Goal: Task Accomplishment & Management: Use online tool/utility

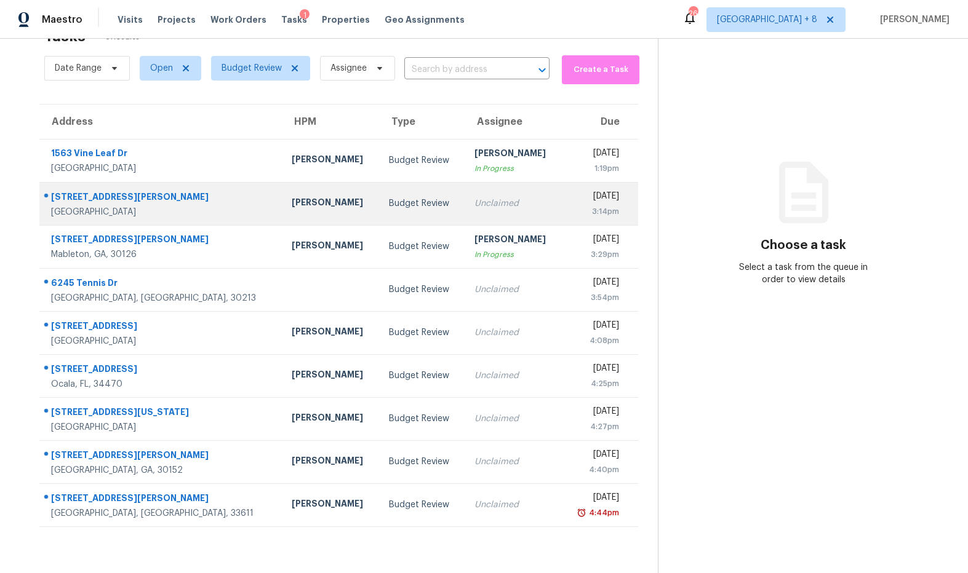
scroll to position [39, 0]
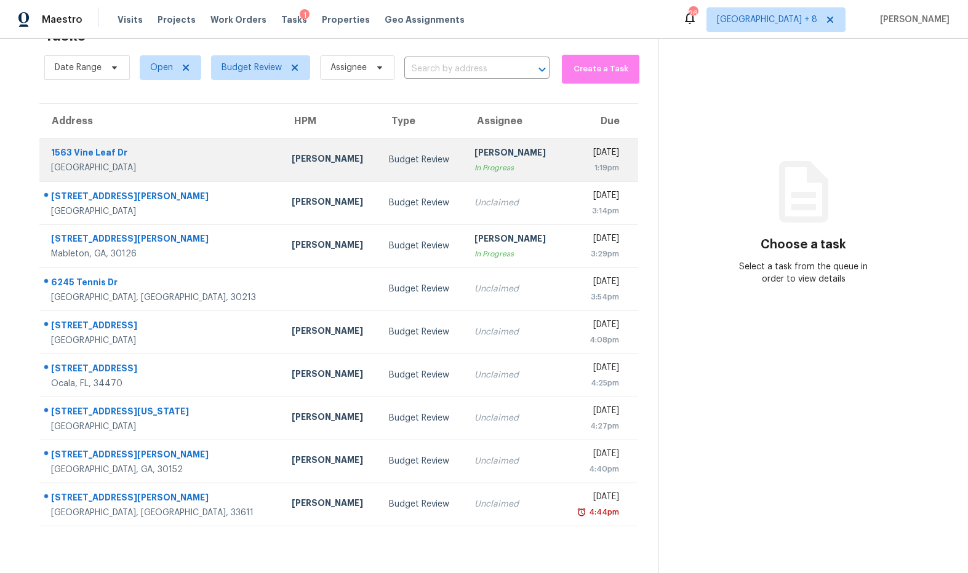
click at [111, 154] on div "1563 Vine Leaf Dr" at bounding box center [161, 153] width 221 height 15
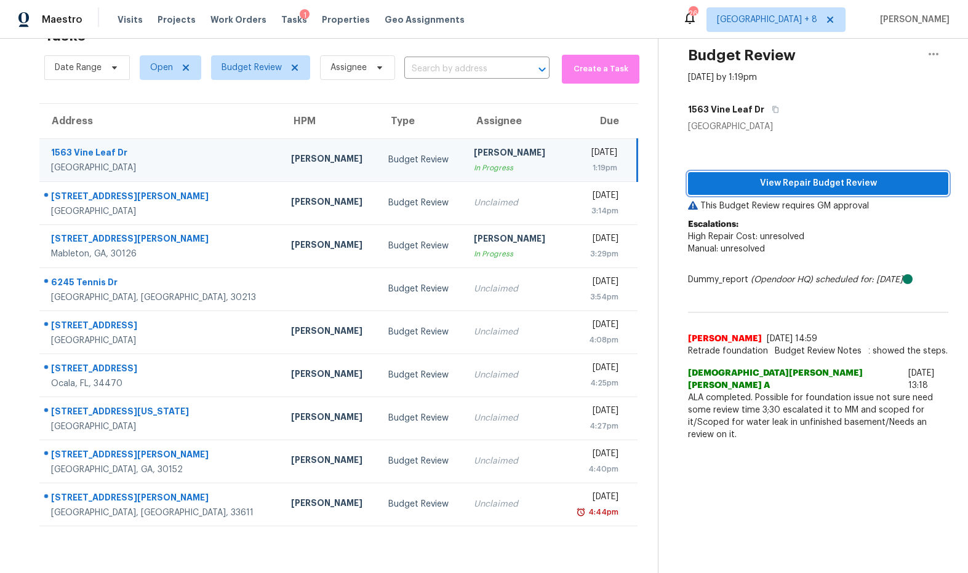
click at [722, 189] on span "View Repair Budget Review" at bounding box center [818, 183] width 241 height 15
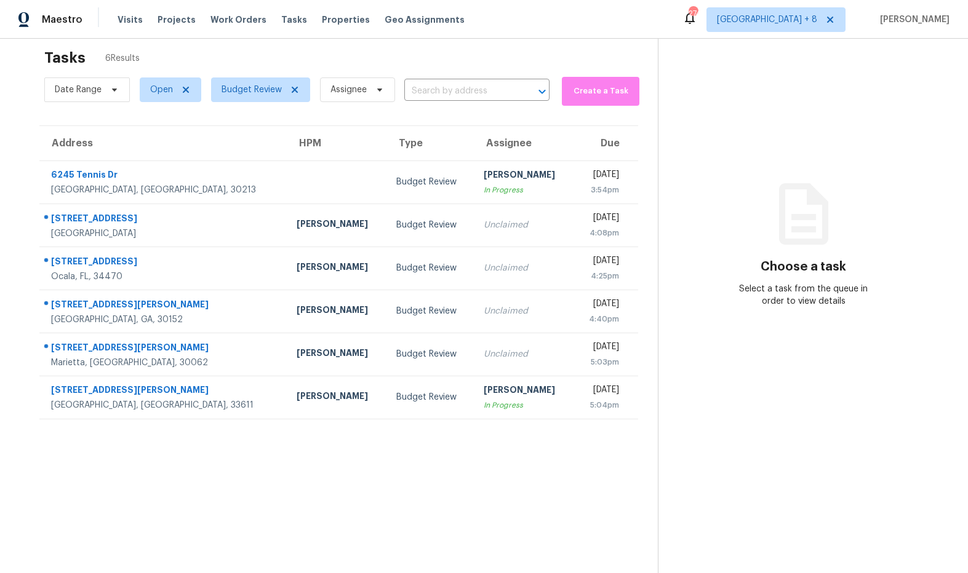
scroll to position [28, 0]
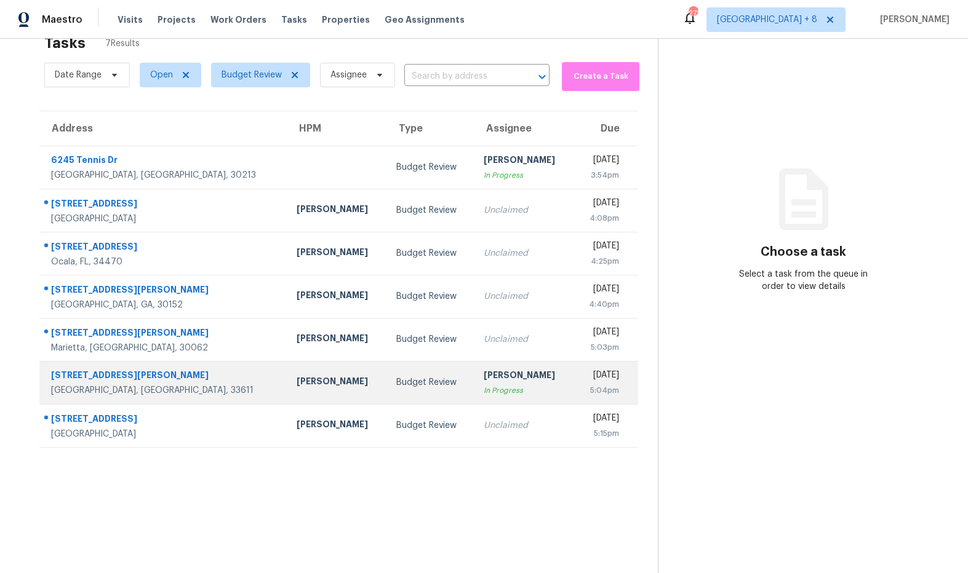
scroll to position [28, 0]
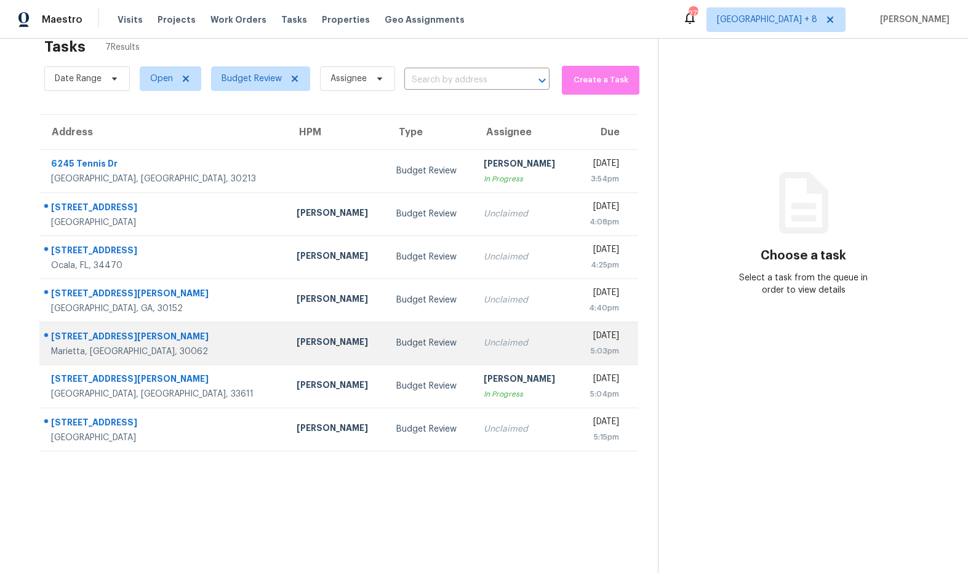
click at [142, 336] on div "[STREET_ADDRESS][PERSON_NAME]" at bounding box center [164, 337] width 226 height 15
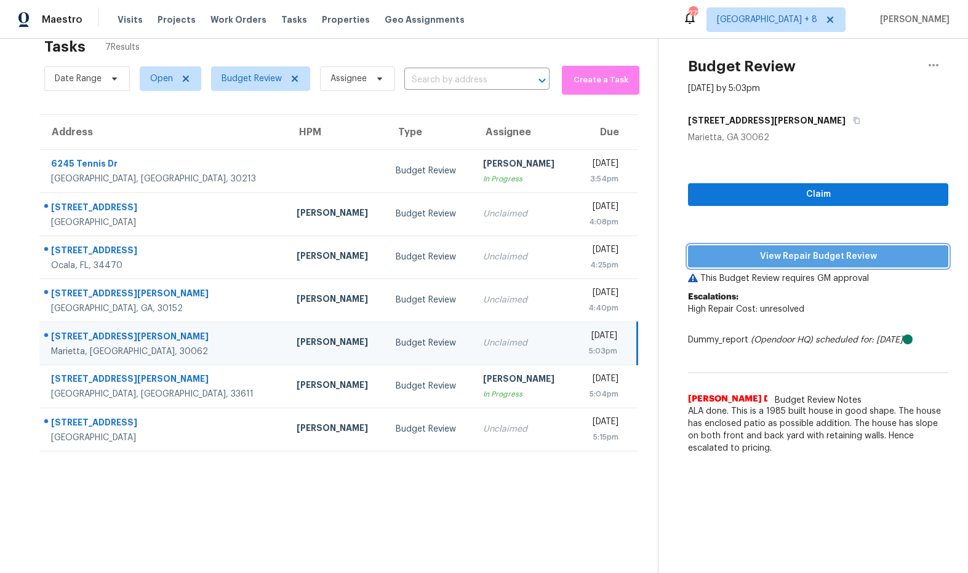
click at [712, 259] on span "View Repair Budget Review" at bounding box center [818, 256] width 241 height 15
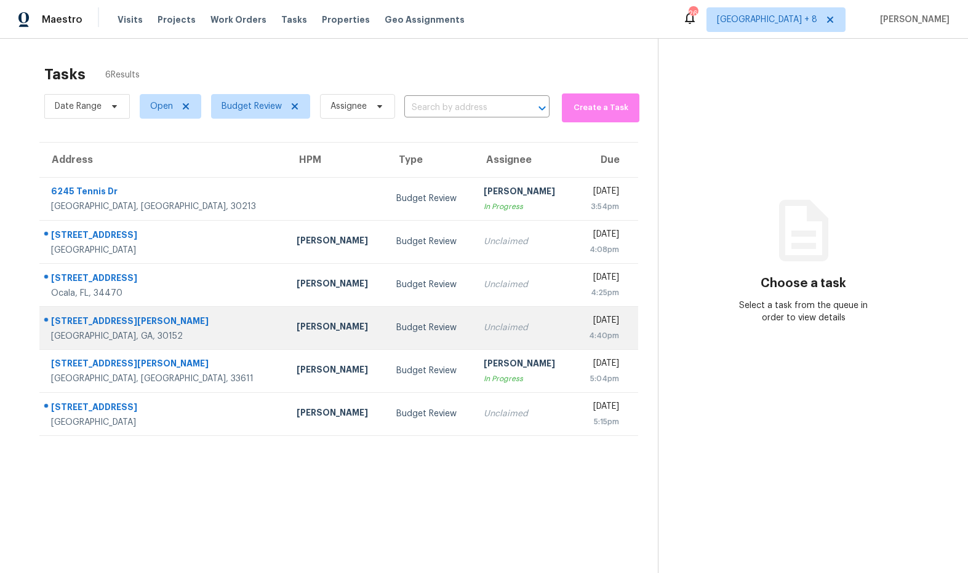
click at [121, 321] on div "[STREET_ADDRESS][PERSON_NAME]" at bounding box center [164, 322] width 226 height 15
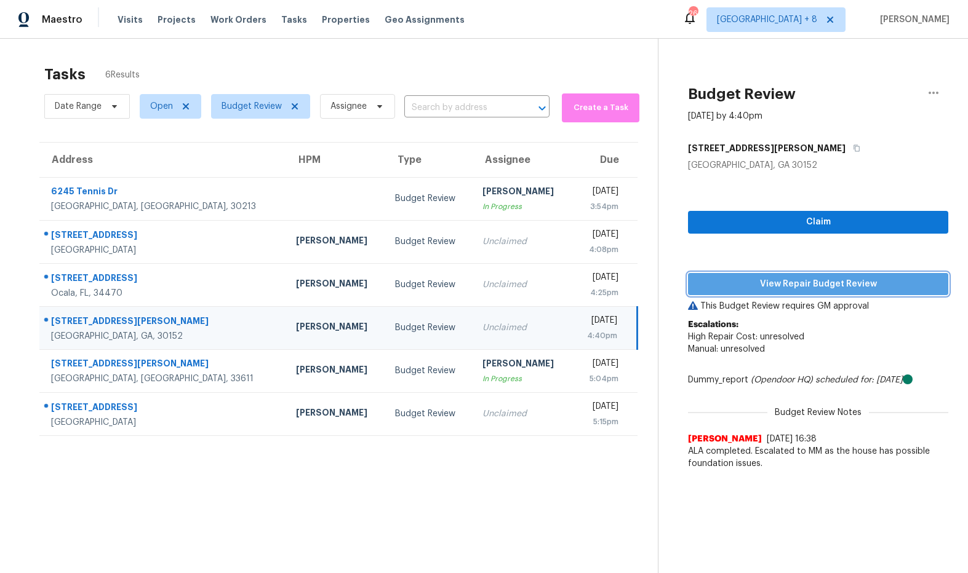
click at [791, 288] on span "View Repair Budget Review" at bounding box center [818, 284] width 241 height 15
